Goal: Task Accomplishment & Management: Use online tool/utility

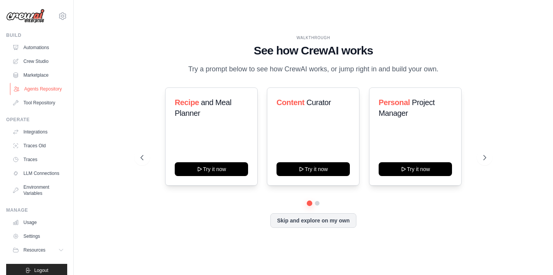
click at [51, 92] on link "Agents Repository" at bounding box center [39, 89] width 58 height 12
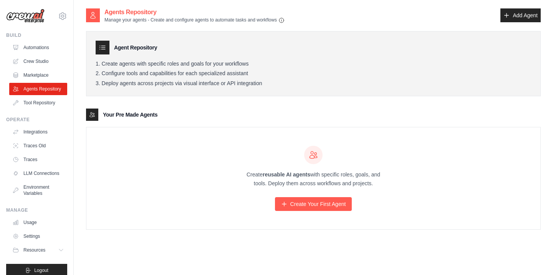
click at [205, 115] on div "Your Pre Made Agents" at bounding box center [313, 115] width 455 height 12
click at [315, 206] on link "Create Your First Agent" at bounding box center [313, 204] width 77 height 14
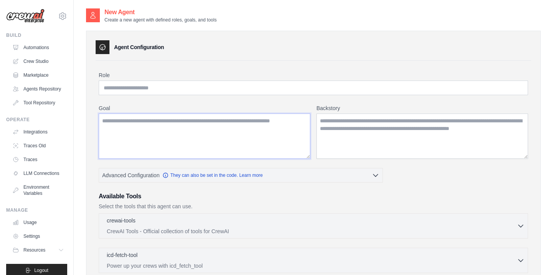
click at [226, 140] on textarea "Goal" at bounding box center [205, 136] width 212 height 45
click at [361, 131] on textarea "Backstory" at bounding box center [422, 136] width 212 height 45
click at [235, 89] on input "Role" at bounding box center [313, 88] width 429 height 15
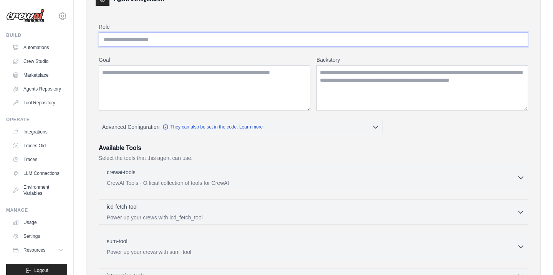
scroll to position [50, 0]
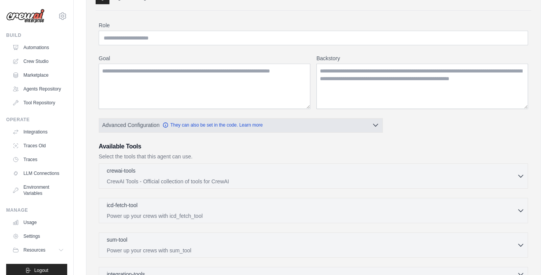
click at [344, 131] on button "Advanced Configuration They can also be set in the code. Learn more" at bounding box center [240, 125] width 283 height 14
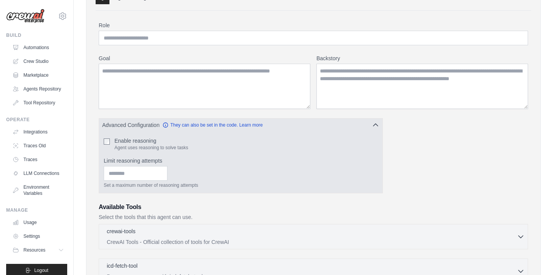
click at [376, 126] on icon "button" at bounding box center [376, 125] width 8 height 8
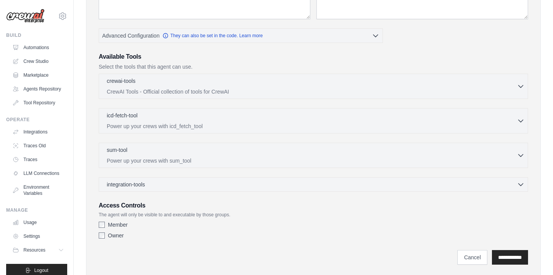
scroll to position [140, 0]
click at [244, 95] on div "crewai-tools 0 selected CrewAI Tools - Official collection of tools for CrewAI …" at bounding box center [313, 85] width 429 height 25
click at [521, 90] on button "crewai-tools 0 selected CrewAI Tools - Official collection of tools for CrewAI" at bounding box center [313, 85] width 422 height 18
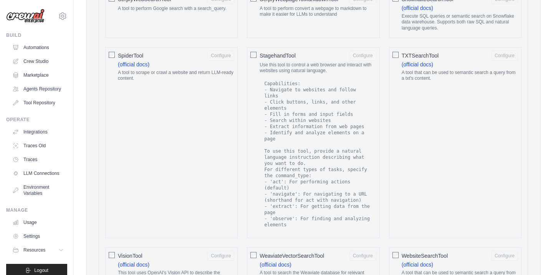
scroll to position [1177, 0]
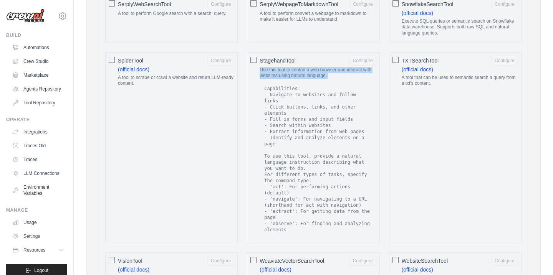
drag, startPoint x: 257, startPoint y: 70, endPoint x: 329, endPoint y: 78, distance: 72.3
click at [329, 79] on div "StagehandTool Configure Use this tool to control a web browser and interact wit…" at bounding box center [313, 147] width 133 height 191
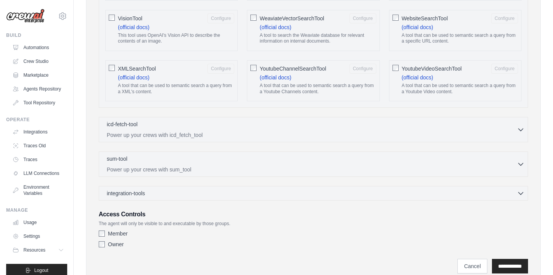
scroll to position [1449, 0]
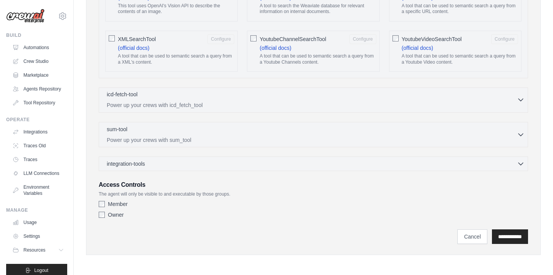
click at [522, 99] on icon "button" at bounding box center [521, 100] width 8 height 8
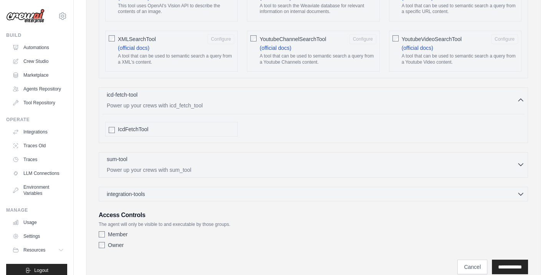
click at [523, 170] on button "sum-tool 0 selected Power up your crews with sum_tool" at bounding box center [313, 165] width 422 height 18
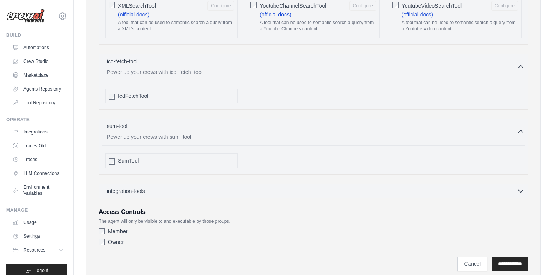
scroll to position [1482, 0]
click at [523, 192] on icon "button" at bounding box center [521, 192] width 8 height 8
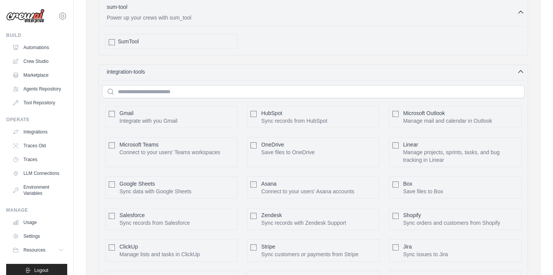
scroll to position [1604, 0]
click at [159, 219] on p "Sync records from Salesforce" at bounding box center [154, 222] width 71 height 8
click at [224, 219] on button "Configure" at bounding box center [220, 217] width 27 height 10
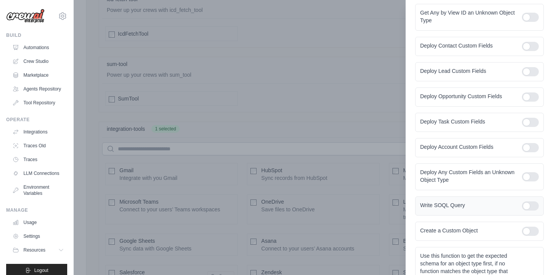
scroll to position [851, 0]
